Goal: Information Seeking & Learning: Learn about a topic

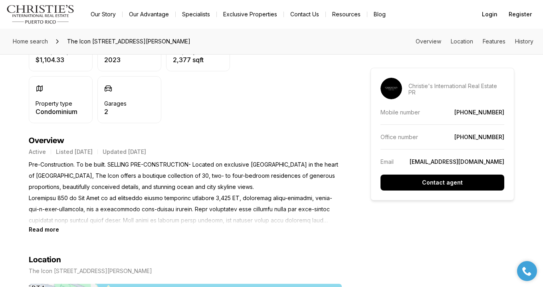
scroll to position [269, 0]
click at [40, 226] on b "Read more" at bounding box center [44, 229] width 30 height 7
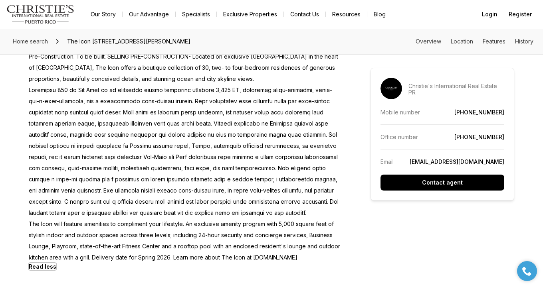
scroll to position [386, 0]
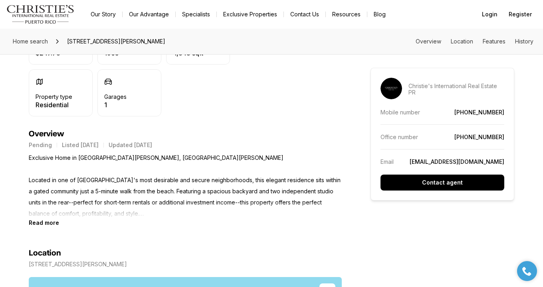
scroll to position [276, 0]
click at [53, 219] on b "Read more" at bounding box center [44, 222] width 30 height 7
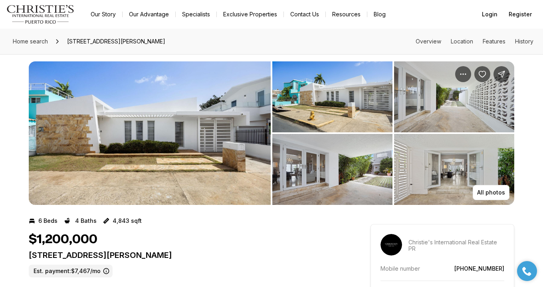
scroll to position [6, 0]
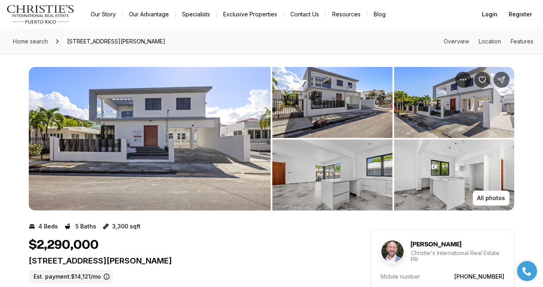
scroll to position [28, 0]
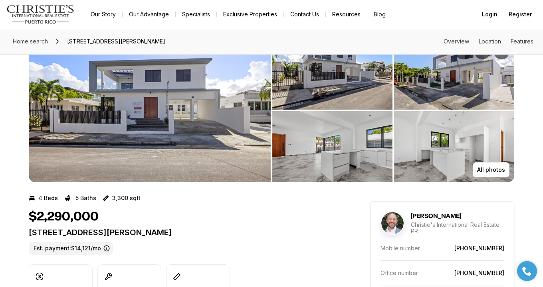
click at [181, 212] on div "$2,290,000" at bounding box center [185, 217] width 313 height 15
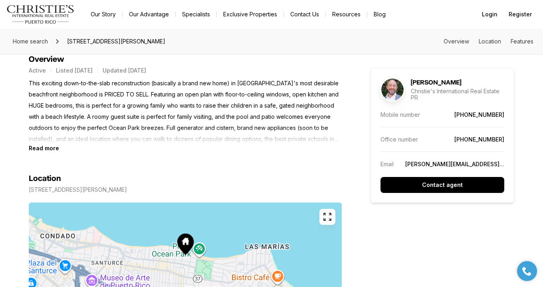
scroll to position [350, 0]
click at [51, 147] on b "Read more" at bounding box center [44, 147] width 30 height 7
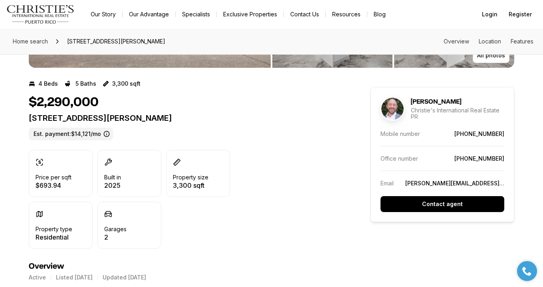
scroll to position [0, 0]
